Goal: Information Seeking & Learning: Learn about a topic

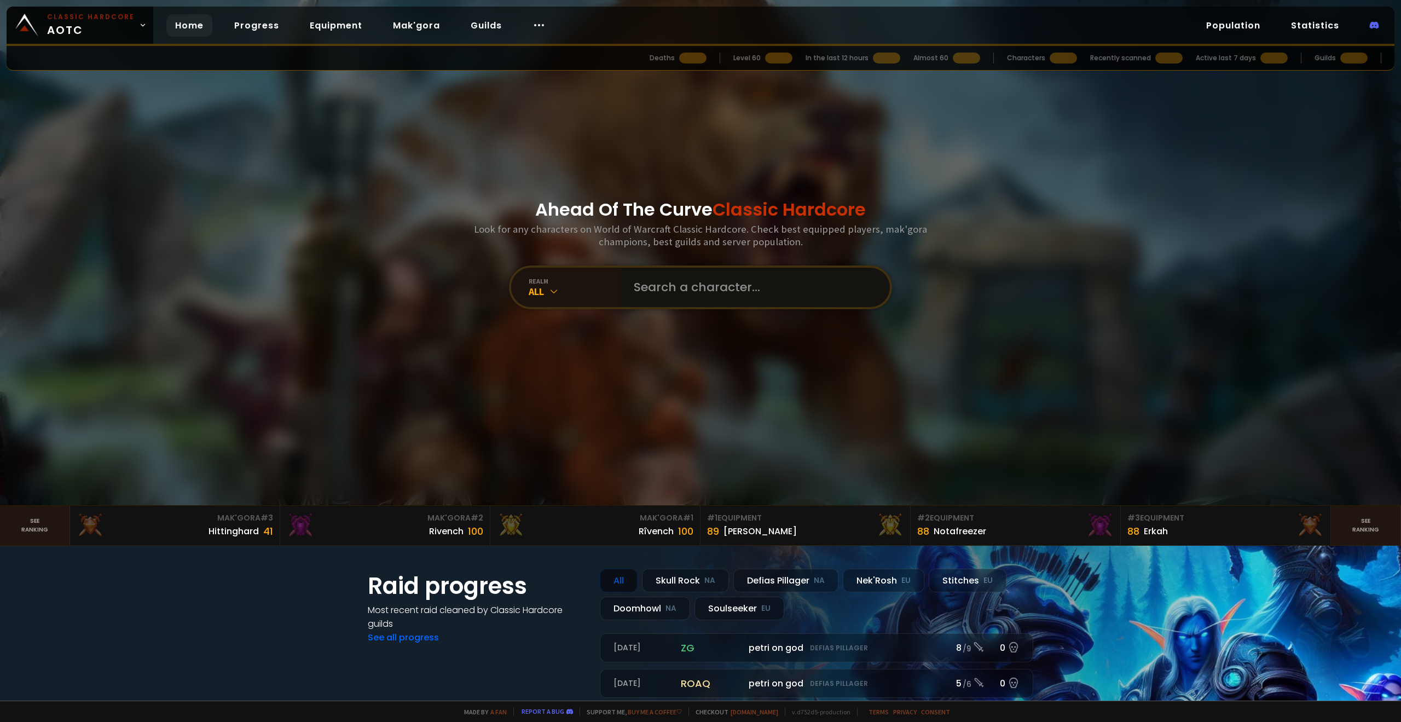
click at [679, 297] on input "text" at bounding box center [752, 287] width 250 height 39
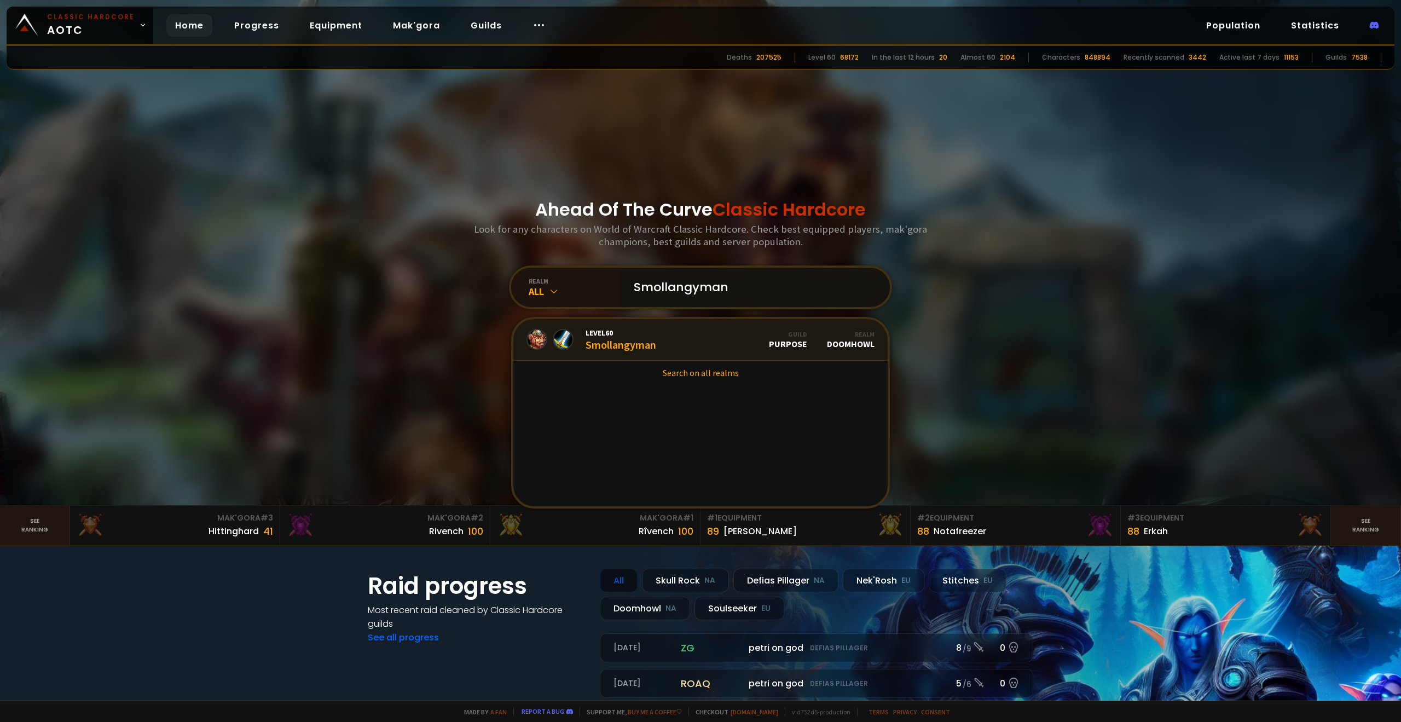
type input "Smollangyman"
click at [662, 345] on link "Level 60 Smollangyman Guild Purpose Realm Doomhowl" at bounding box center [700, 340] width 374 height 42
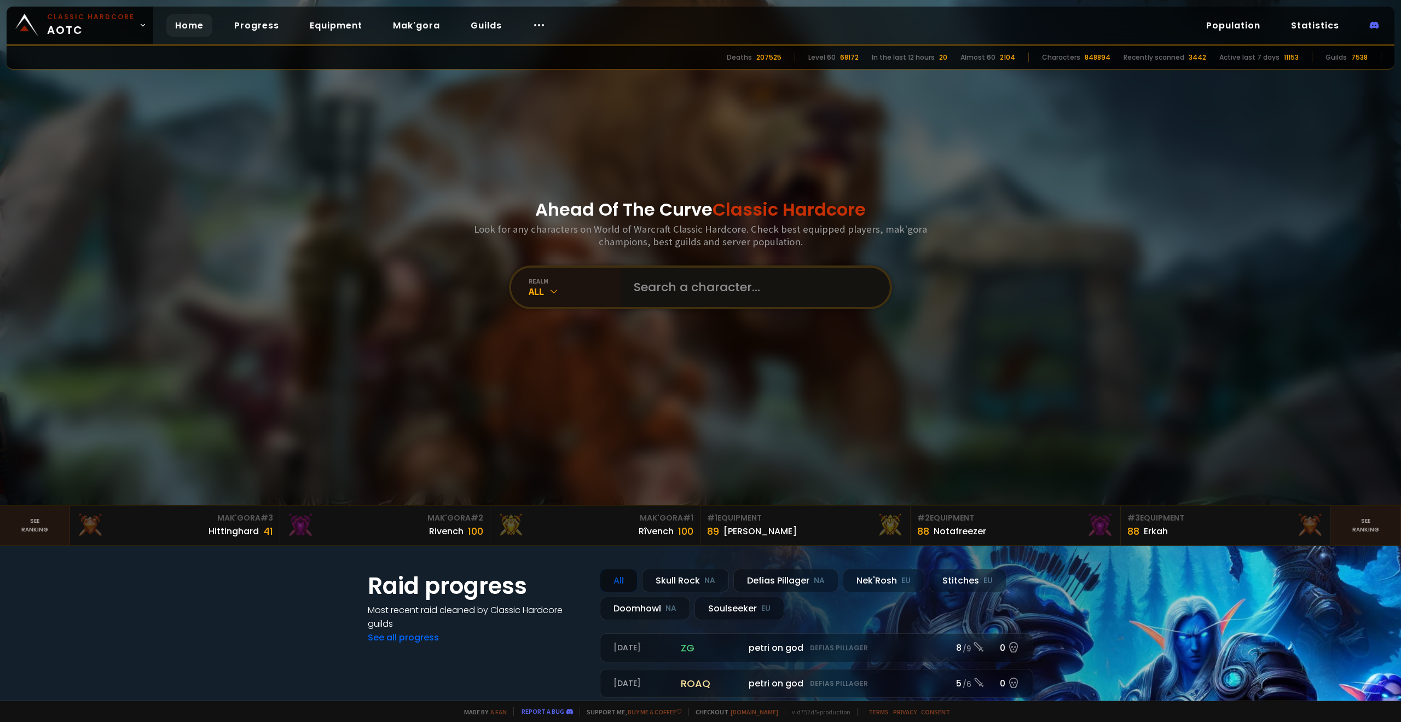
click at [662, 281] on input "text" at bounding box center [752, 287] width 250 height 39
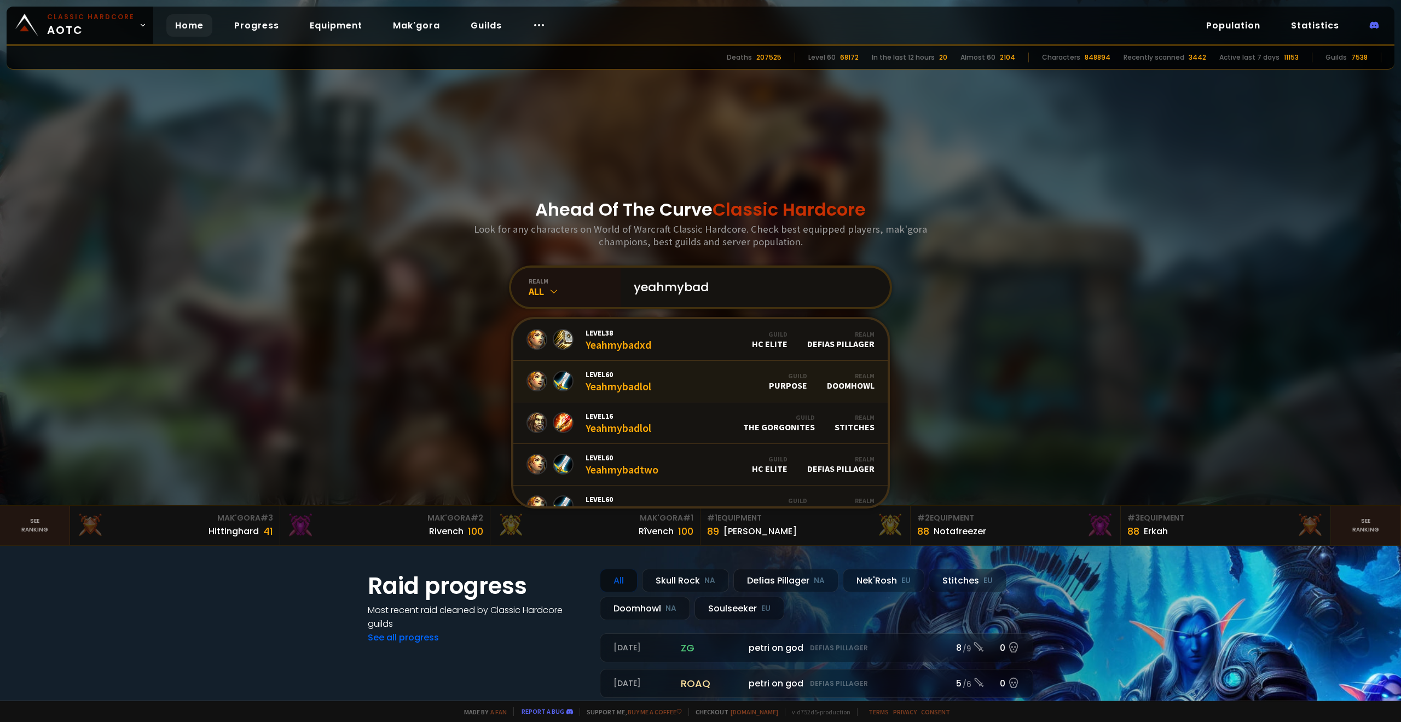
type input "yeahmybad"
click at [685, 382] on link "Level 60 Yeahmybadlol Guild Purpose Realm Doomhowl" at bounding box center [700, 382] width 374 height 42
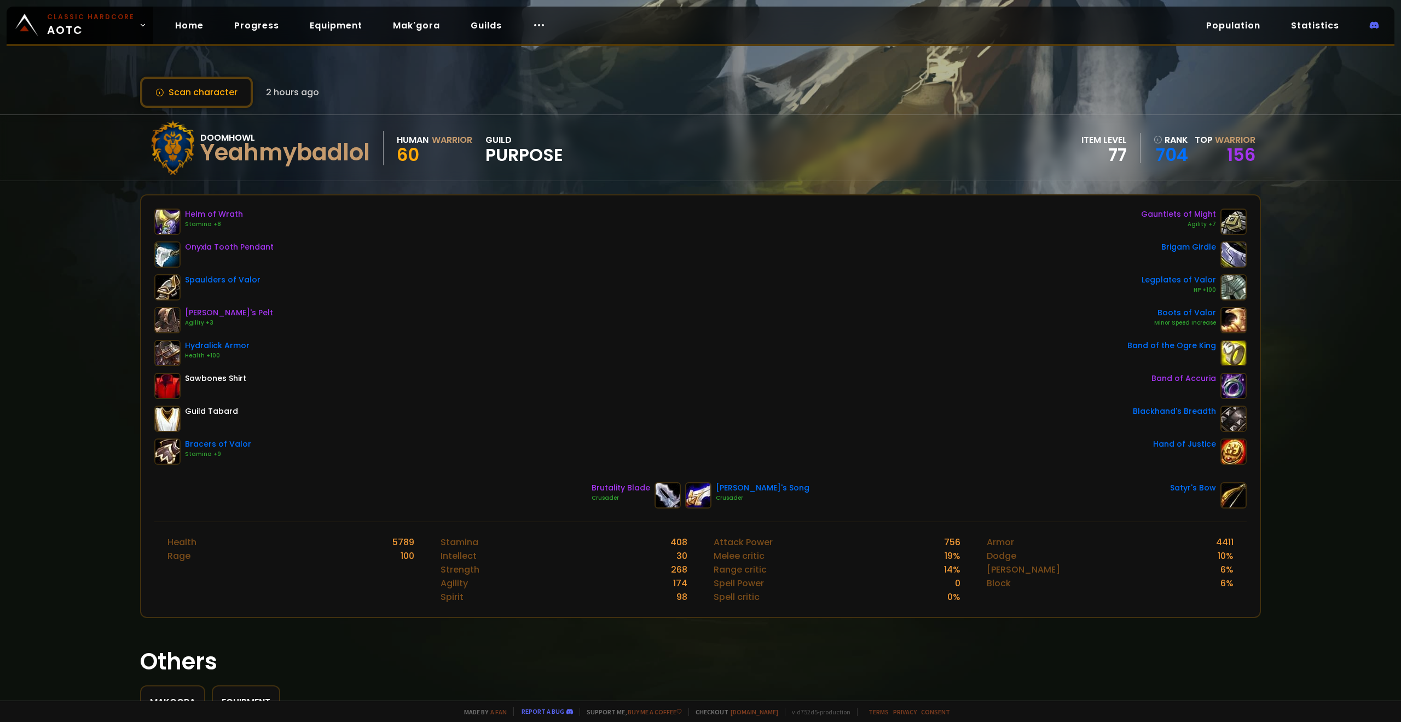
drag, startPoint x: 624, startPoint y: 368, endPoint x: 643, endPoint y: 362, distance: 20.2
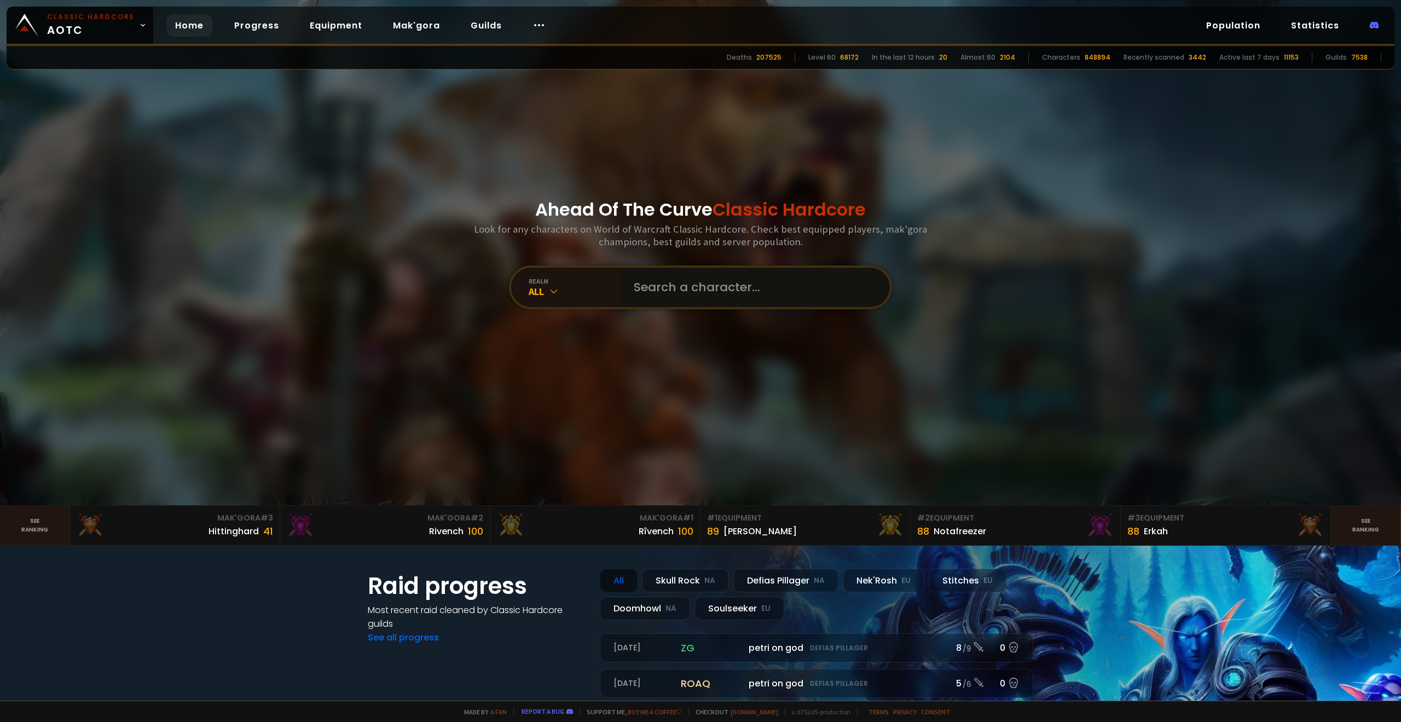
click at [687, 283] on input "text" at bounding box center [752, 287] width 250 height 39
click at [649, 271] on input "text" at bounding box center [752, 287] width 250 height 39
click at [661, 283] on input "text" at bounding box center [752, 287] width 250 height 39
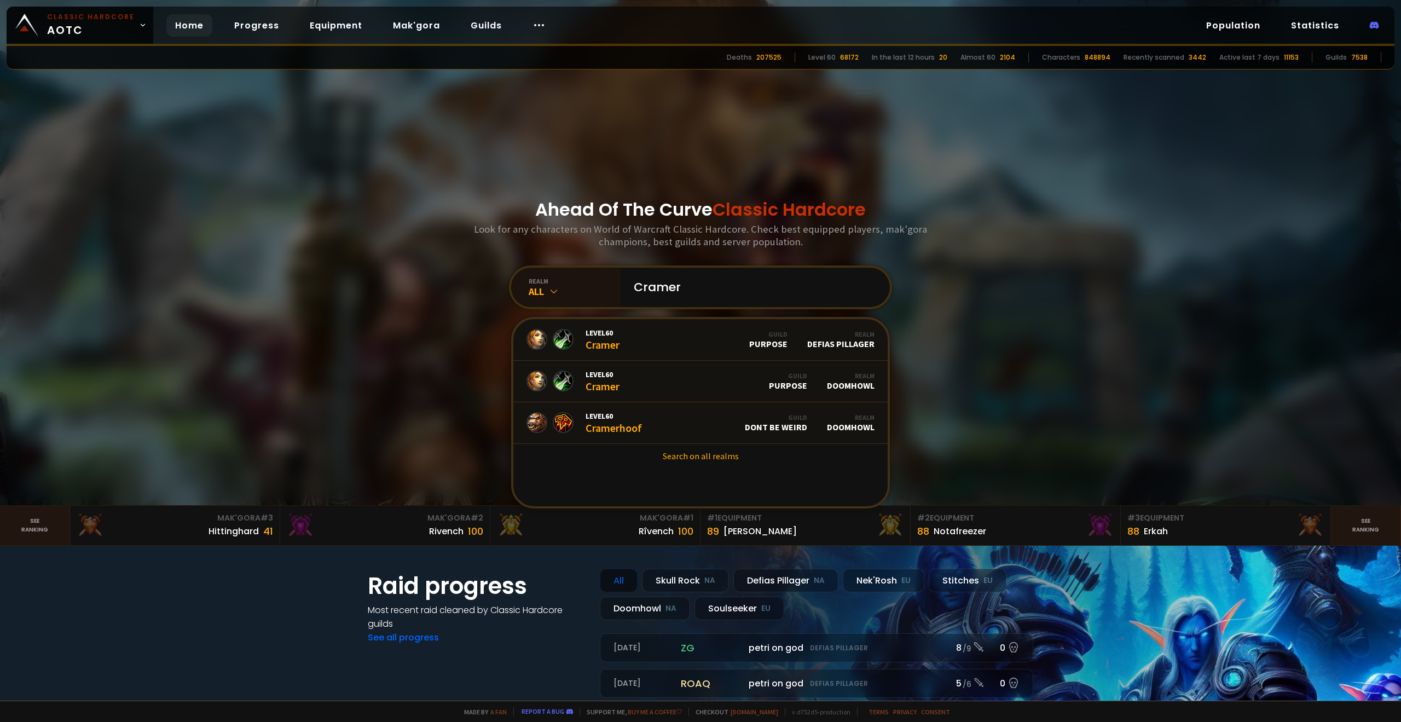
type input "Cramer"
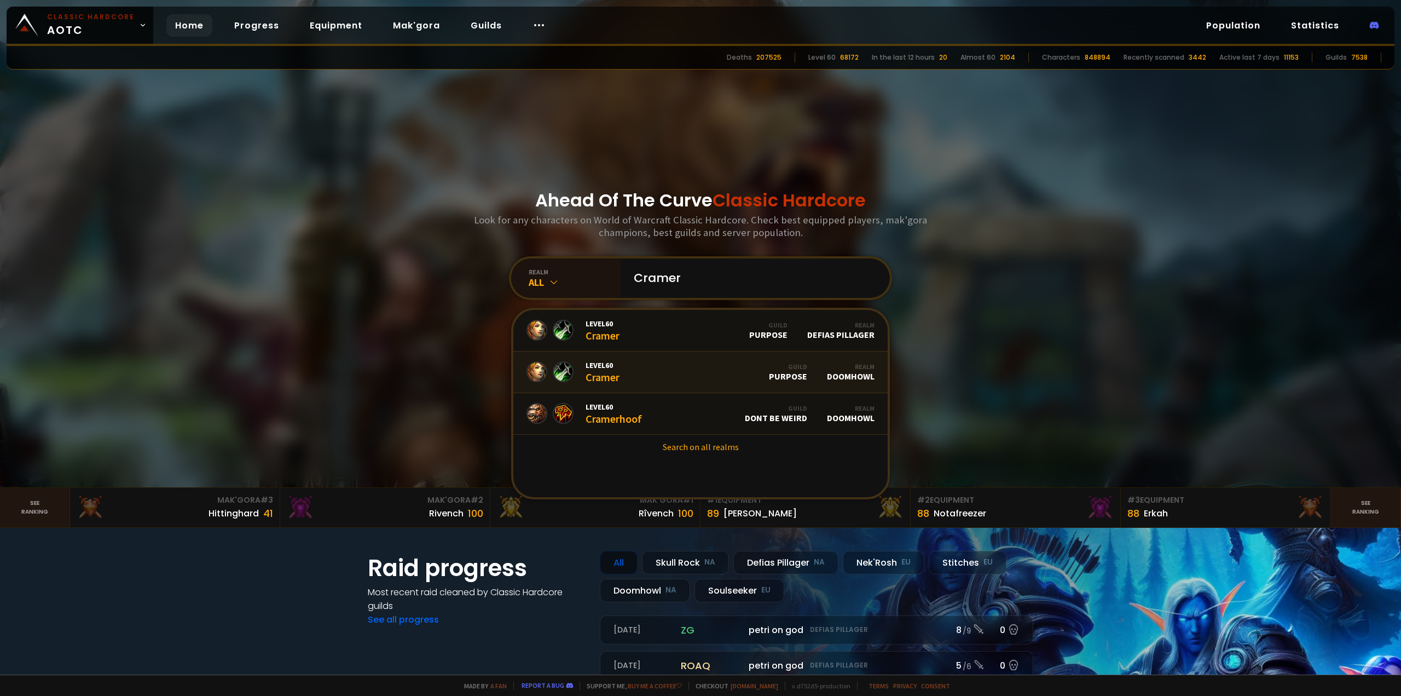
click at [661, 362] on link "Level 60 Cramer Guild Purpose Realm Doomhowl" at bounding box center [700, 372] width 374 height 42
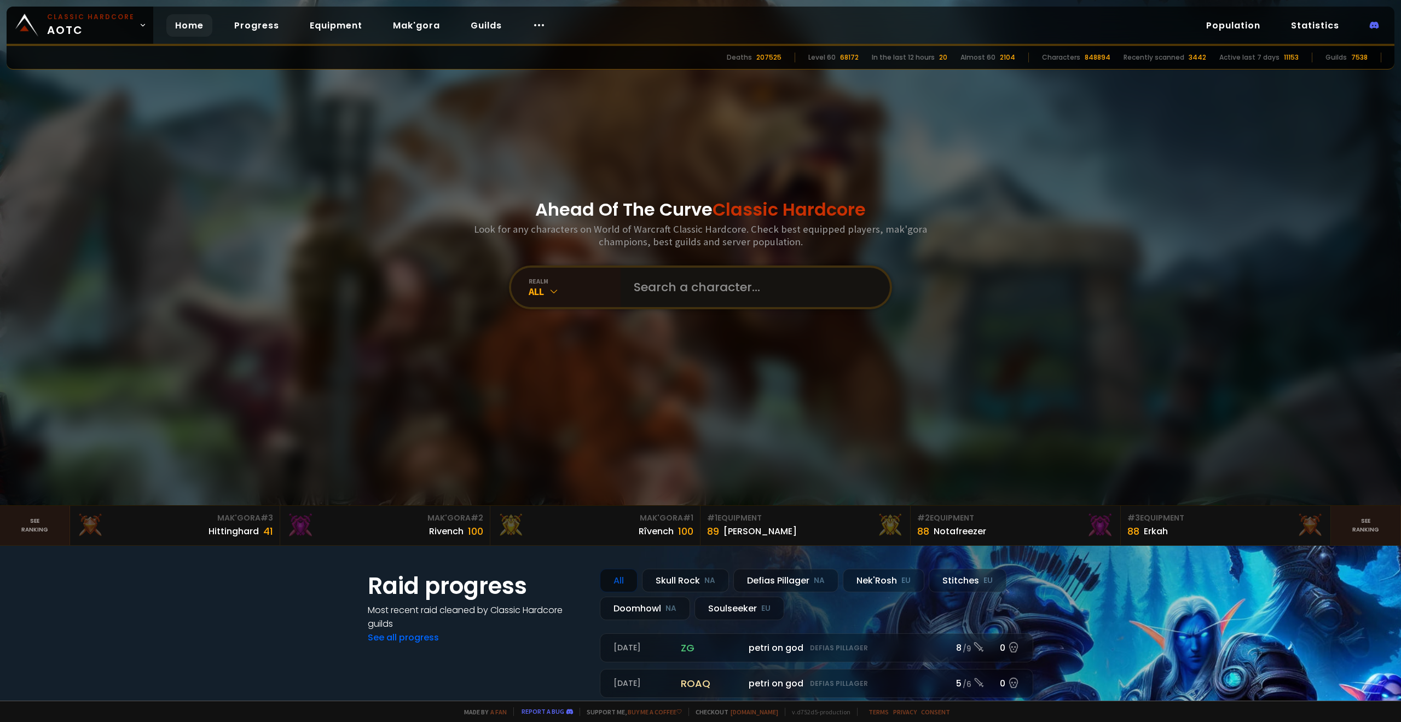
click at [669, 283] on input "text" at bounding box center [752, 287] width 250 height 39
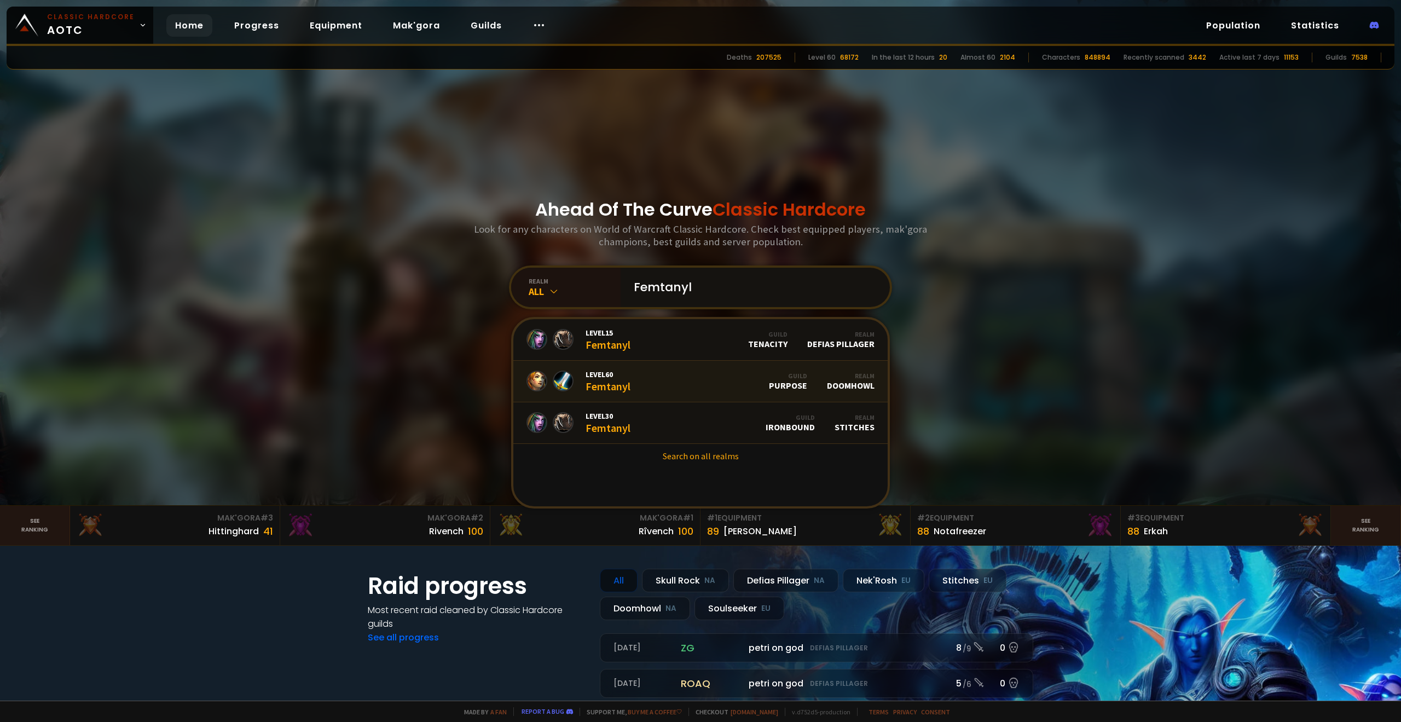
type input "Femtanyl"
click at [653, 375] on link "Level 60 Femtanyl Guild Purpose Realm Doomhowl" at bounding box center [700, 382] width 374 height 42
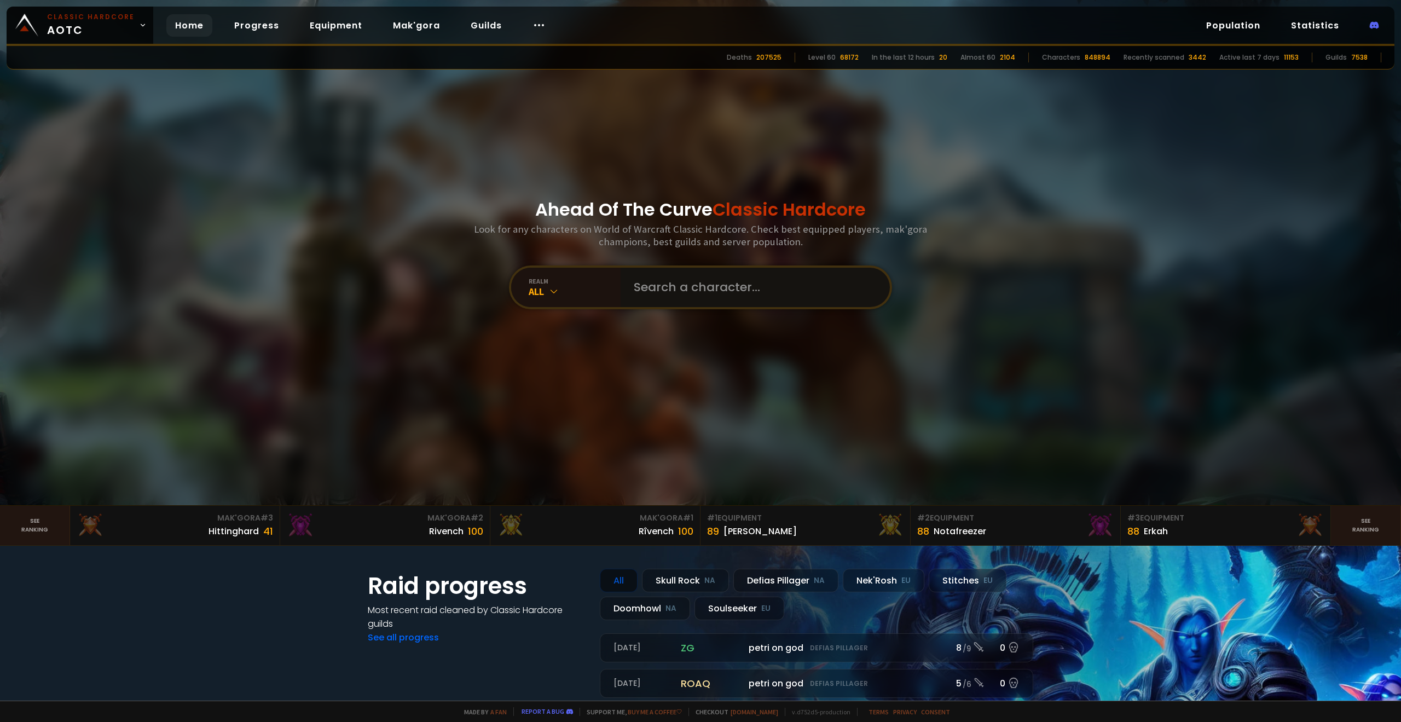
click at [678, 287] on input "text" at bounding box center [752, 287] width 250 height 39
type input "Waken"
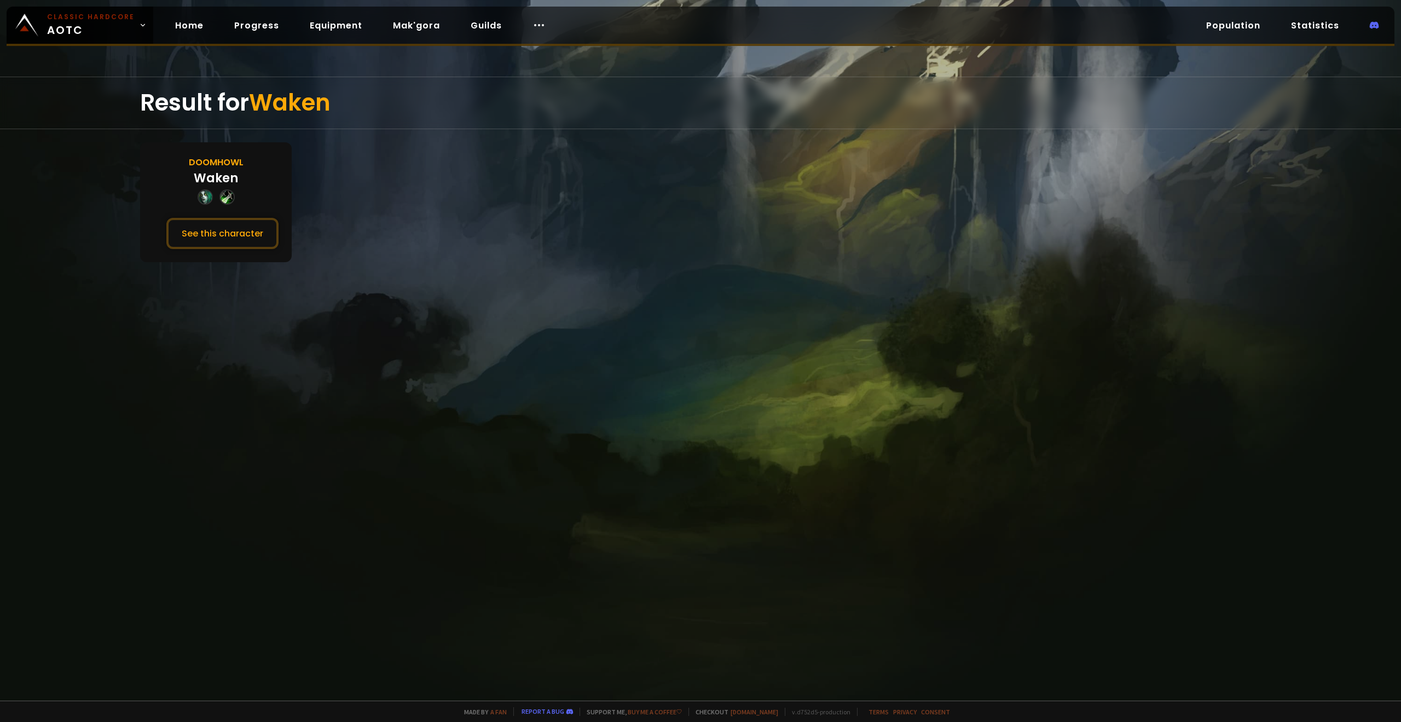
click at [309, 188] on section "Doomhowl Waken See this character" at bounding box center [700, 202] width 1121 height 120
click at [233, 234] on button "See this character" at bounding box center [222, 233] width 112 height 31
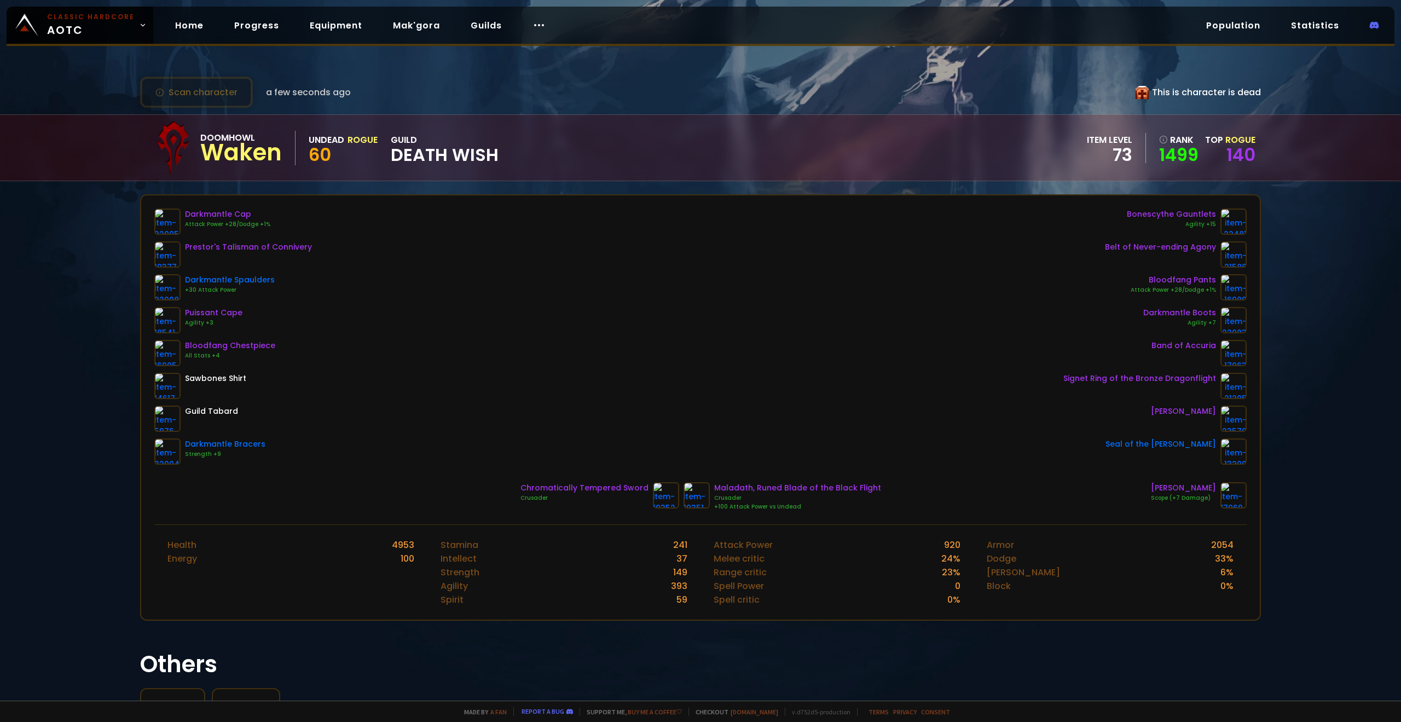
drag, startPoint x: 640, startPoint y: 370, endPoint x: 633, endPoint y: 366, distance: 7.6
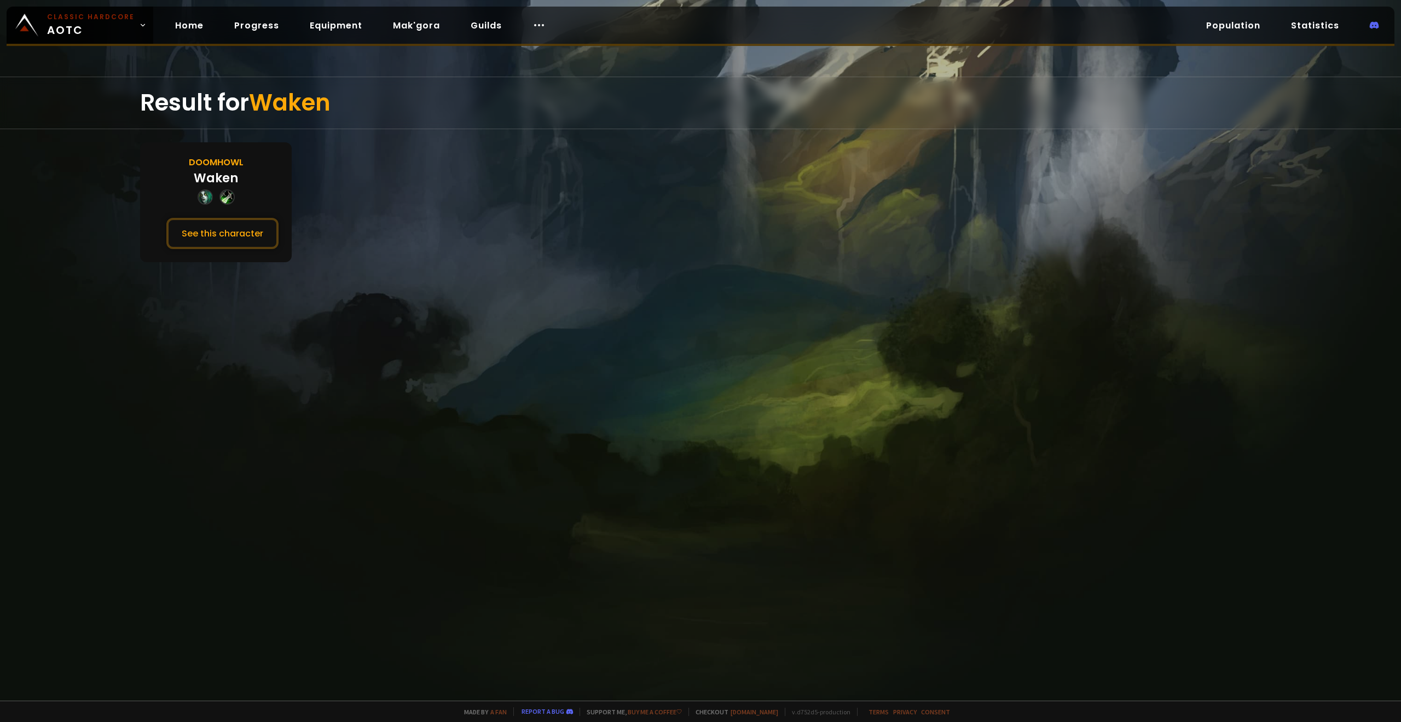
drag, startPoint x: 298, startPoint y: 214, endPoint x: 310, endPoint y: 210, distance: 12.6
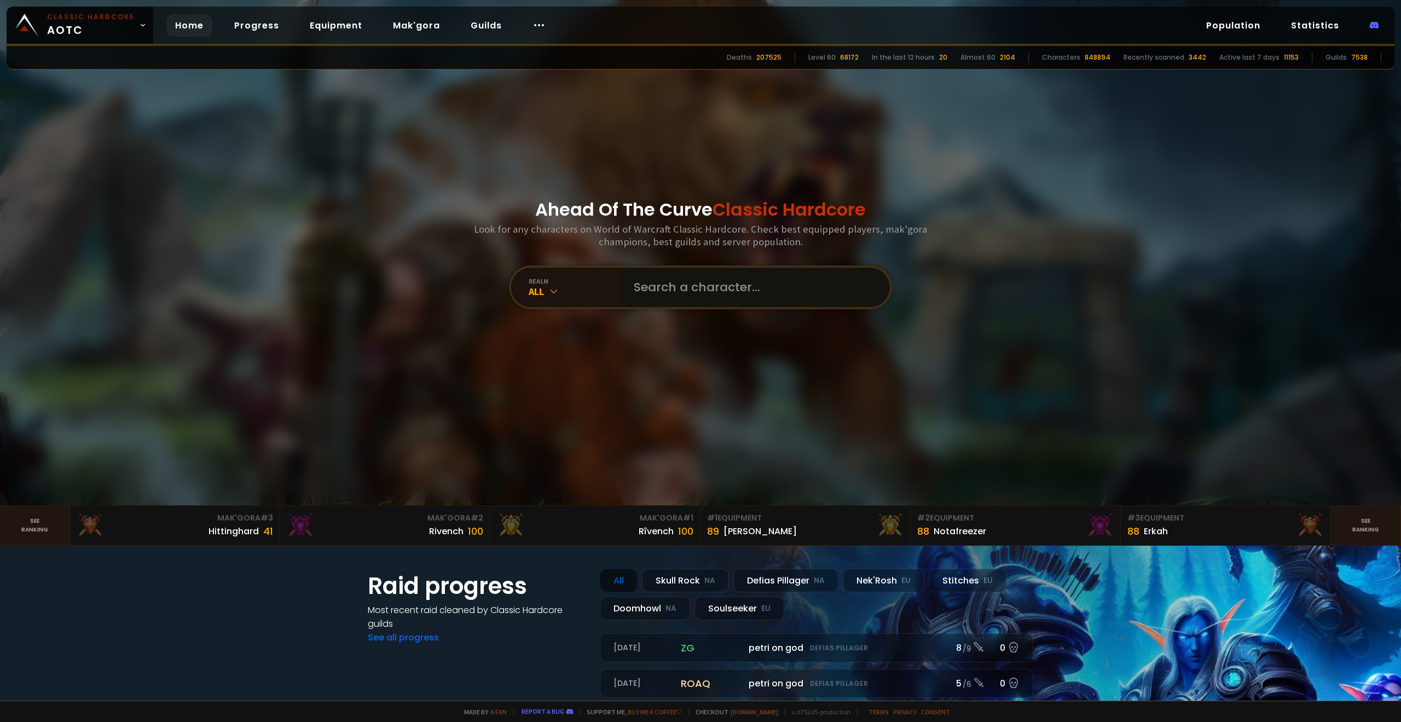
click at [643, 285] on input "text" at bounding box center [752, 287] width 250 height 39
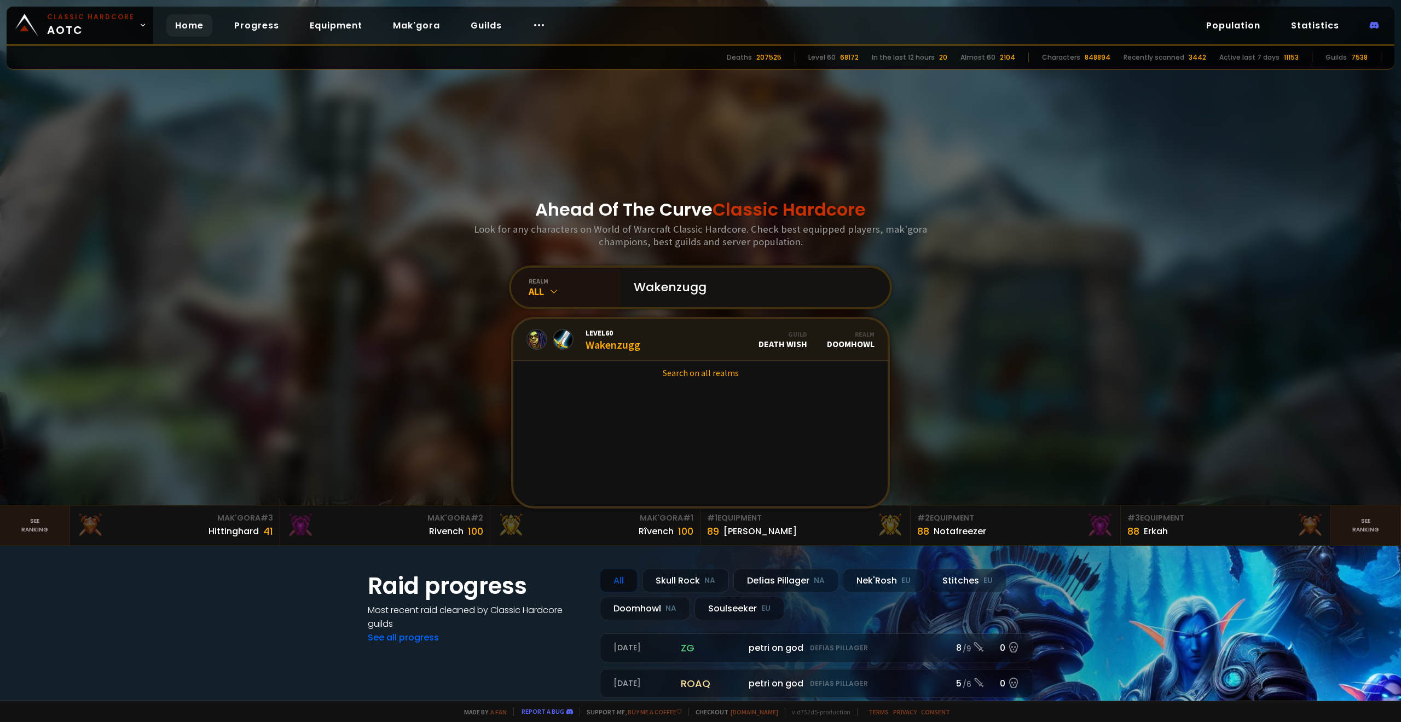
type input "Wakenzugg"
click at [652, 330] on link "Level 60 Wakenzugg Guild Death Wish Realm Doomhowl" at bounding box center [700, 340] width 374 height 42
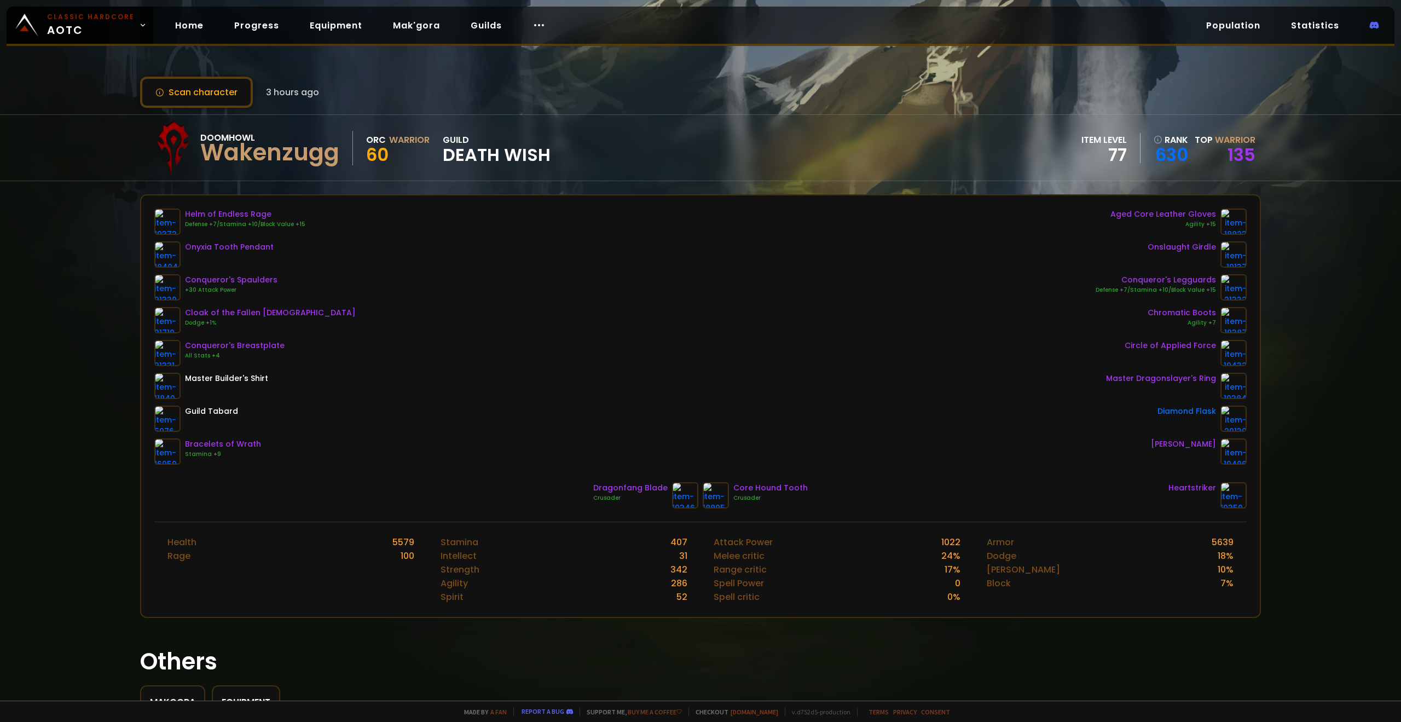
click at [659, 315] on div "Helm of Endless Rage Defense +7/Stamina +10/Block Value +15 Onyxia Tooth Pendan…" at bounding box center [700, 337] width 1092 height 256
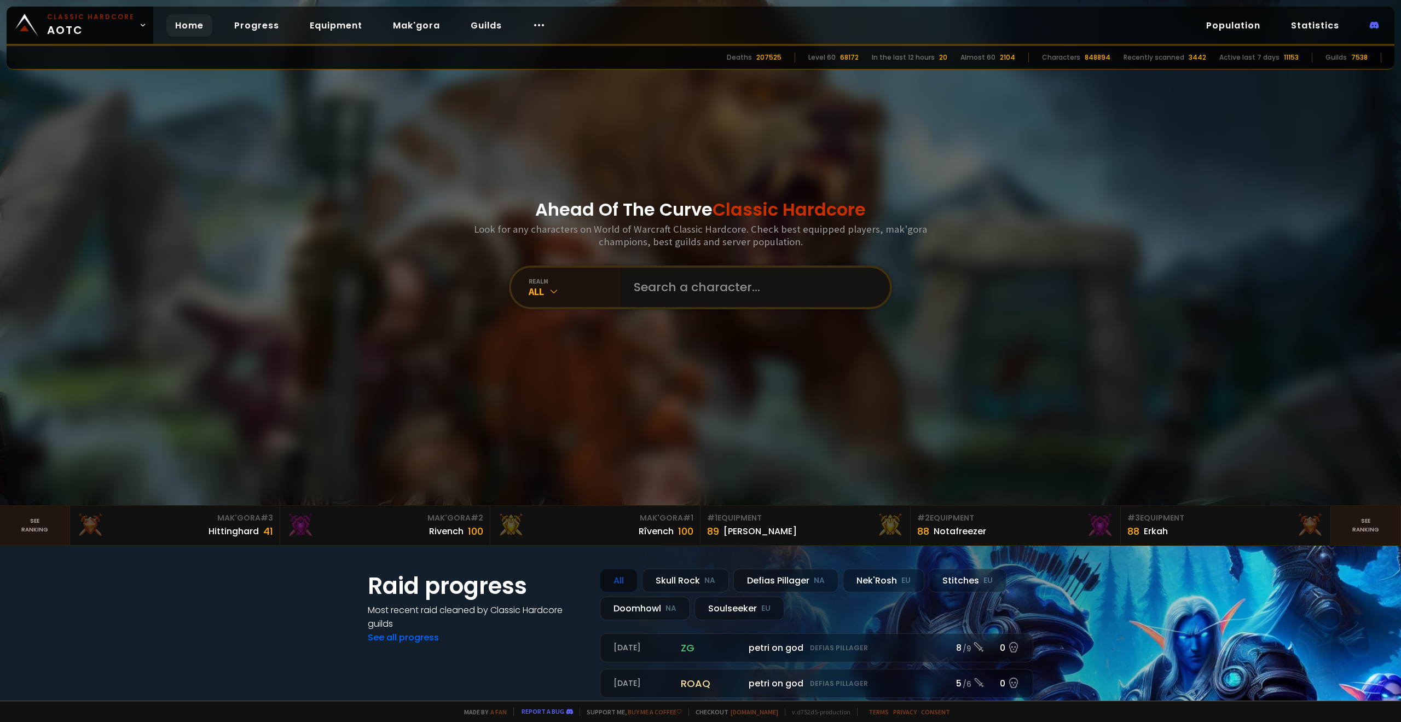
click at [678, 283] on input "text" at bounding box center [752, 287] width 250 height 39
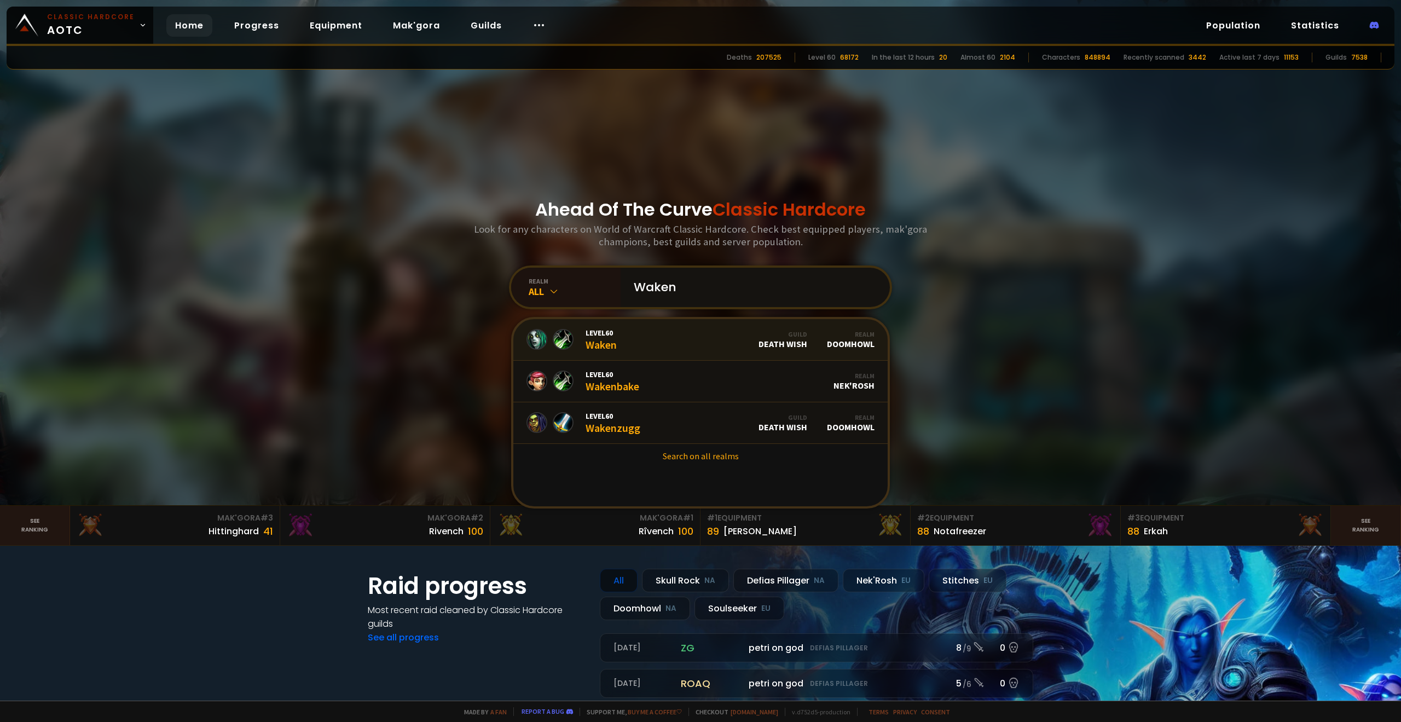
type input "Waken"
click at [646, 343] on link "Level 60 Waken Guild Death Wish Realm Doomhowl" at bounding box center [700, 340] width 374 height 42
